Goal: Connect with others: Connect with others

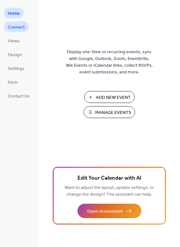
click at [15, 29] on span "Connect" at bounding box center [16, 27] width 17 height 7
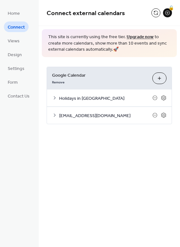
click at [54, 115] on icon at bounding box center [54, 115] width 5 height 5
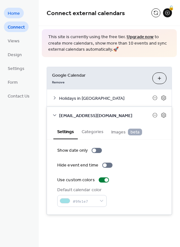
click at [19, 11] on span "Home" at bounding box center [14, 13] width 12 height 7
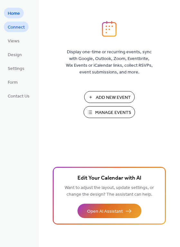
drag, startPoint x: 20, startPoint y: 44, endPoint x: 17, endPoint y: 27, distance: 17.2
click at [17, 27] on span "Connect" at bounding box center [16, 27] width 17 height 7
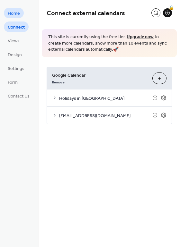
click at [15, 12] on span "Home" at bounding box center [14, 13] width 12 height 7
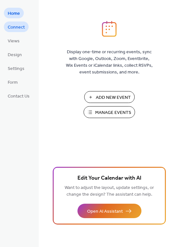
click at [18, 24] on span "Connect" at bounding box center [16, 27] width 17 height 7
